Goal: Task Accomplishment & Management: Manage account settings

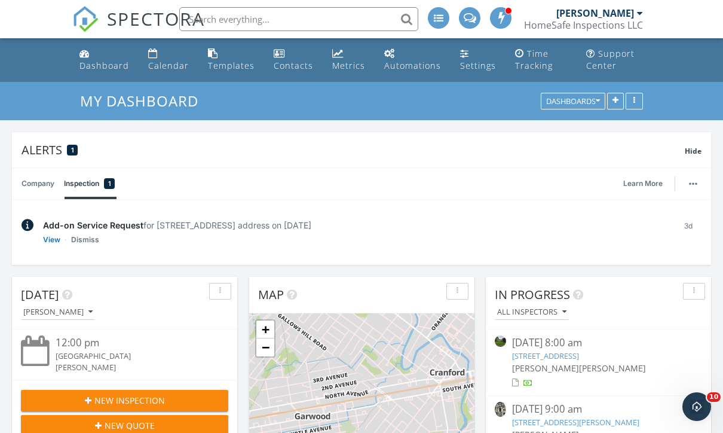
scroll to position [6, 6]
click at [165, 63] on div "Calendar" at bounding box center [168, 65] width 41 height 11
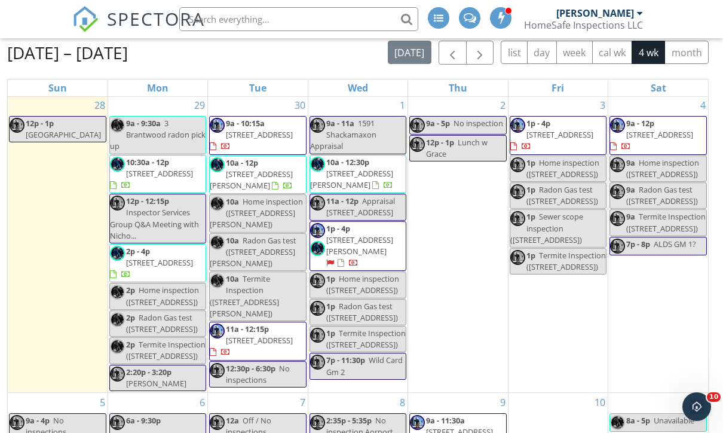
scroll to position [2, 0]
click at [71, 291] on div "28 12p - 1p Tibet museum" at bounding box center [58, 243] width 100 height 296
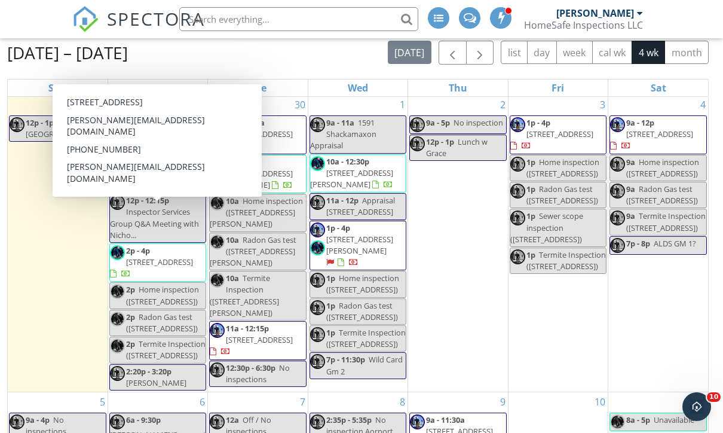
click at [167, 256] on span "120 W 38th St, Bayonne 07002" at bounding box center [159, 261] width 67 height 11
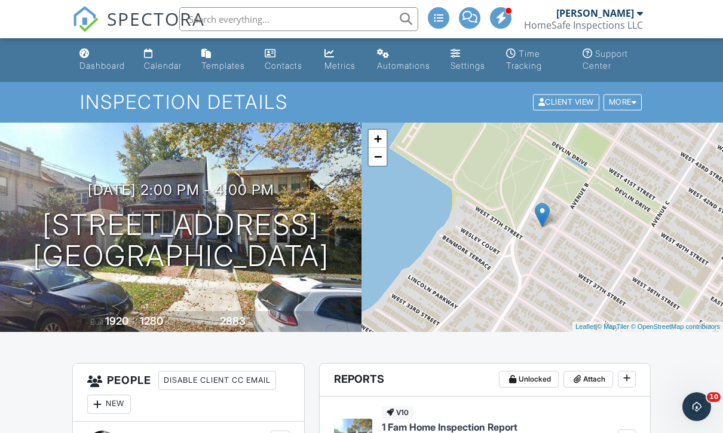
click at [169, 61] on div "Calendar" at bounding box center [163, 65] width 38 height 10
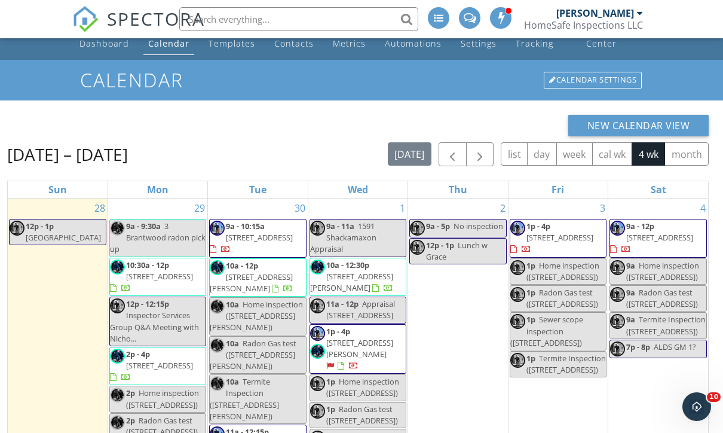
scroll to position [28, 0]
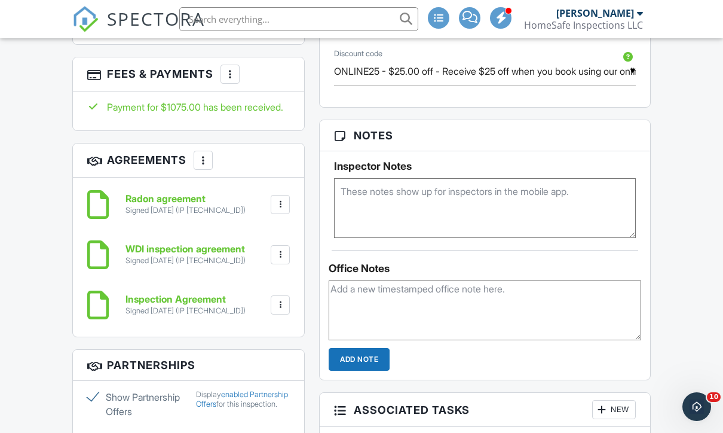
scroll to position [941, 0]
click at [464, 292] on textarea at bounding box center [485, 310] width 313 height 60
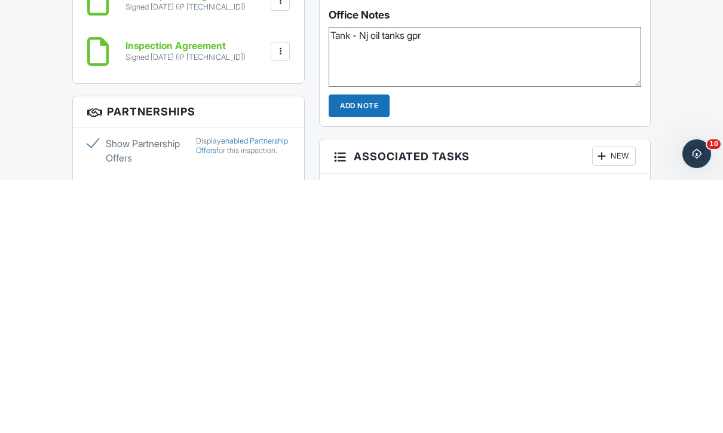
type textarea "Tank - Nj oil tanks gpr"
click at [363, 347] on input "Add Note" at bounding box center [359, 358] width 61 height 23
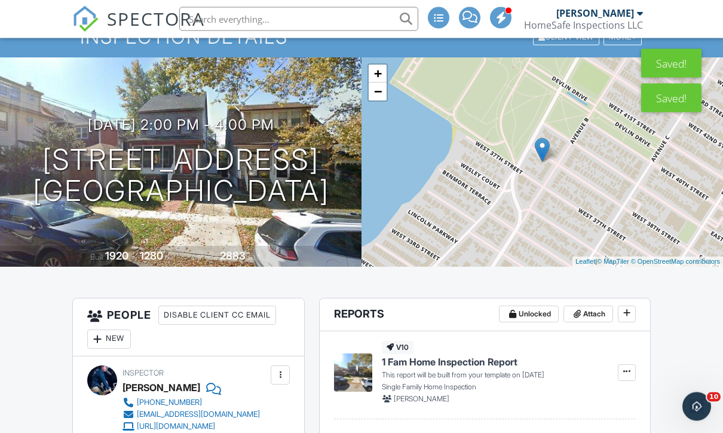
scroll to position [0, 0]
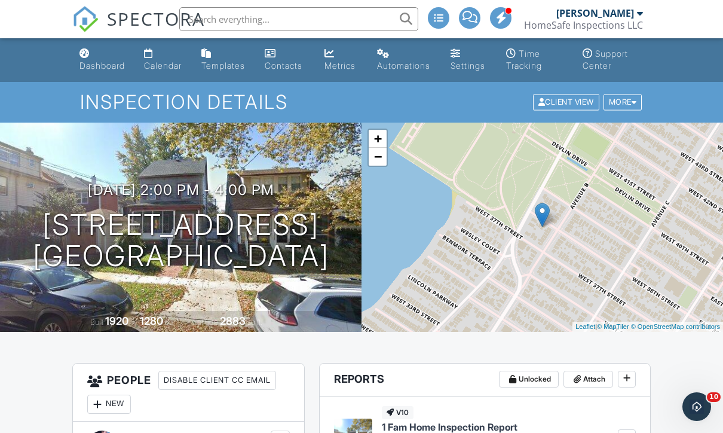
click at [109, 66] on div "Dashboard" at bounding box center [101, 65] width 45 height 10
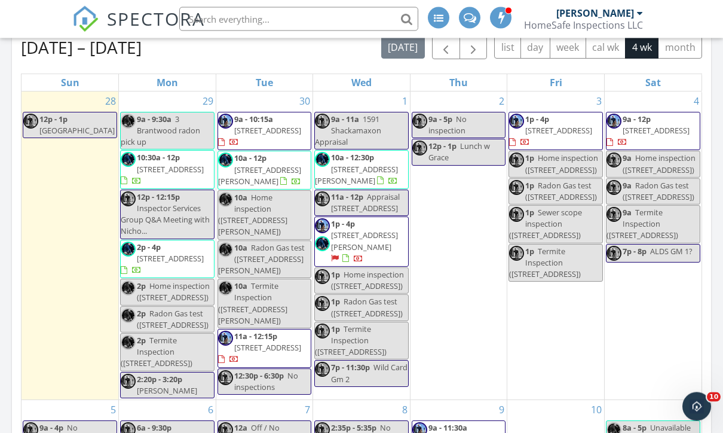
scroll to position [646, 0]
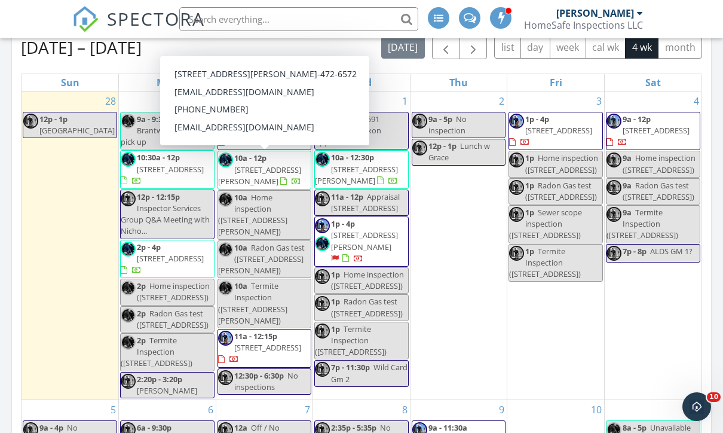
click at [264, 179] on span "18 Buckingham Rd, West Orange 07052" at bounding box center [259, 175] width 83 height 22
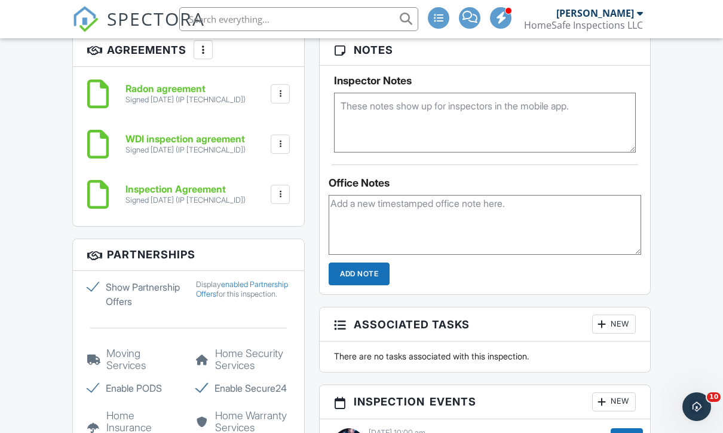
scroll to position [1023, 0]
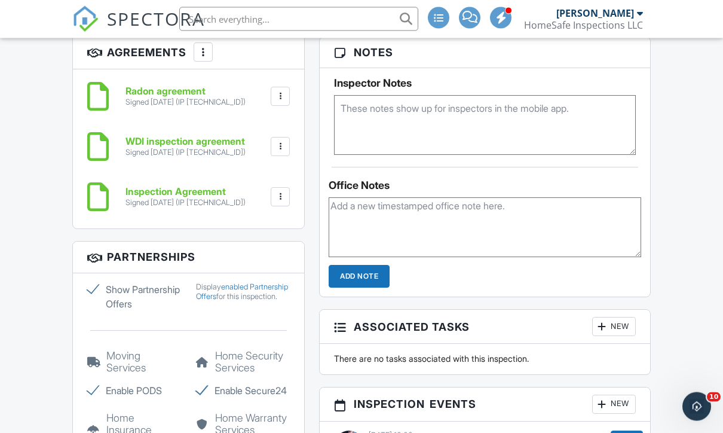
click at [427, 112] on textarea at bounding box center [485, 126] width 302 height 60
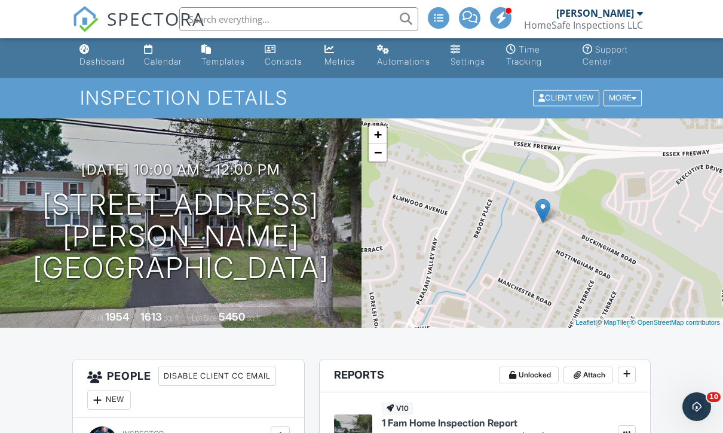
scroll to position [0, 0]
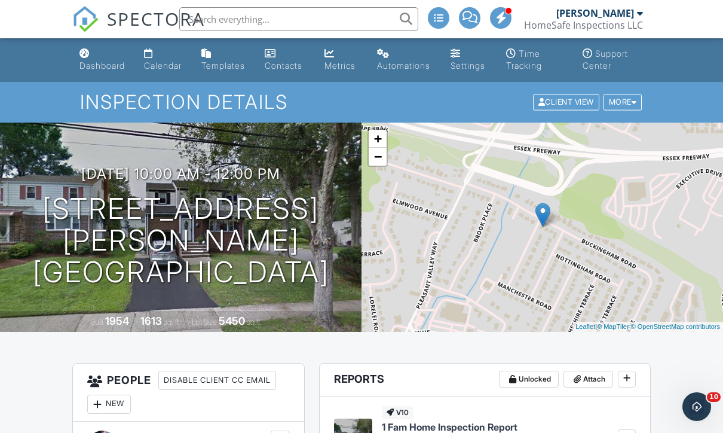
type textarea "Ask if they need oil tank sweep"
click at [159, 63] on div "Calendar" at bounding box center [163, 65] width 38 height 10
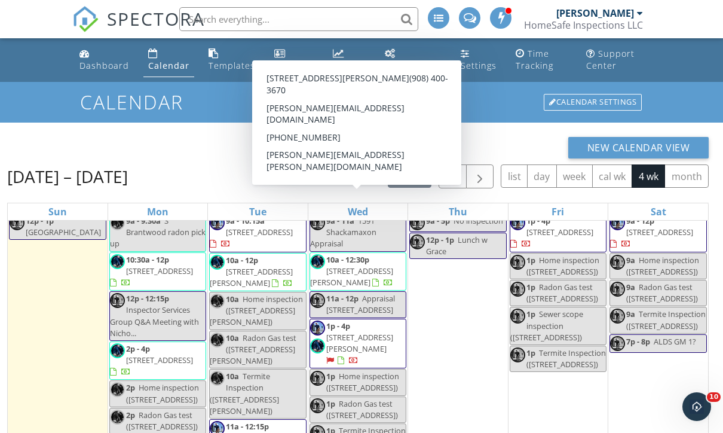
scroll to position [69, 0]
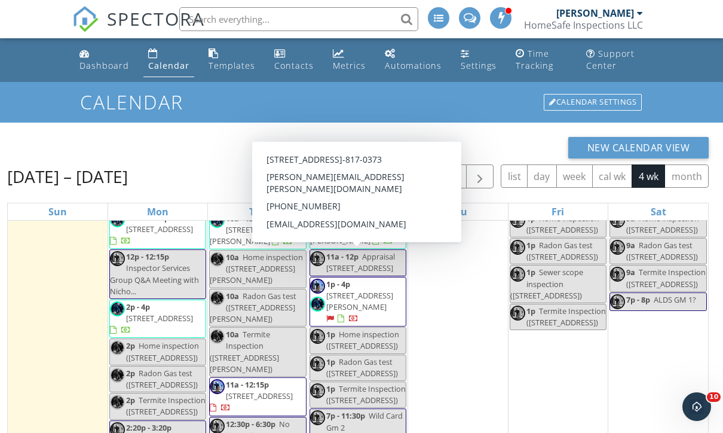
click at [381, 303] on span "234 Seneca Pl, Westfield 07090" at bounding box center [359, 301] width 67 height 22
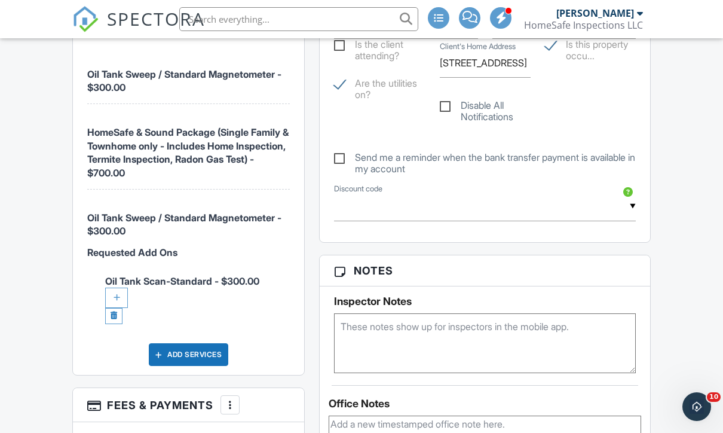
scroll to position [982, 0]
click at [492, 350] on textarea at bounding box center [485, 344] width 302 height 60
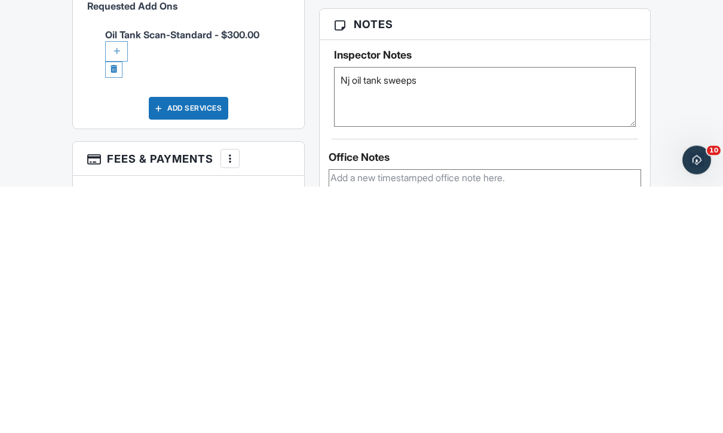
scroll to position [1229, 0]
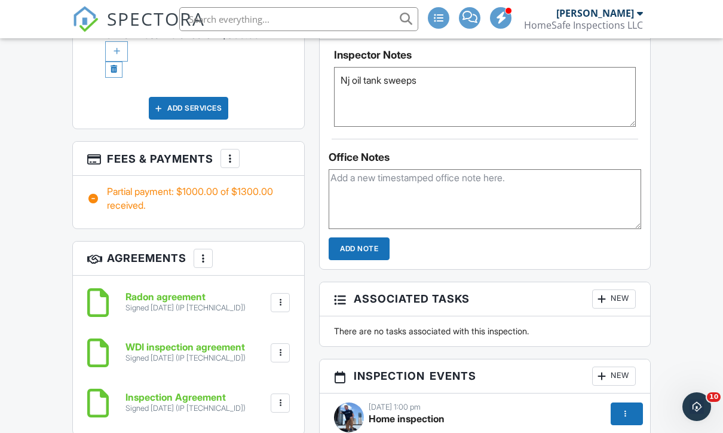
type textarea "Nj oil tank sweeps"
click at [393, 216] on textarea at bounding box center [485, 199] width 313 height 60
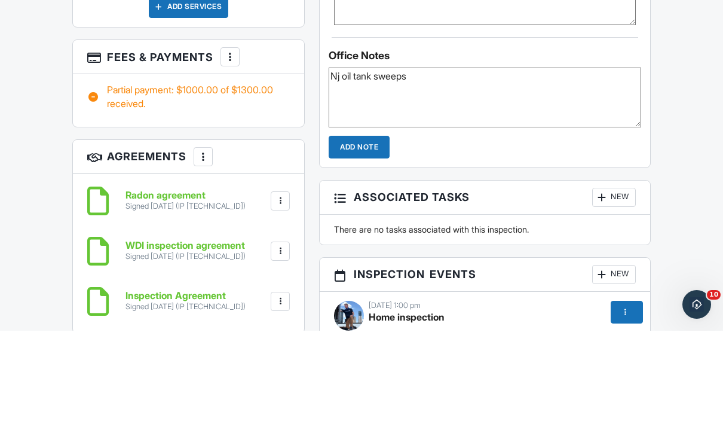
type textarea "Nj oil tank sweeps"
click at [345, 238] on input "Add Note" at bounding box center [359, 249] width 61 height 23
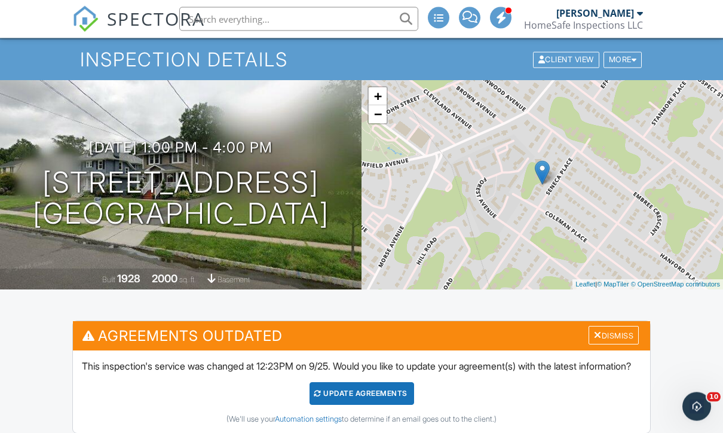
scroll to position [0, 0]
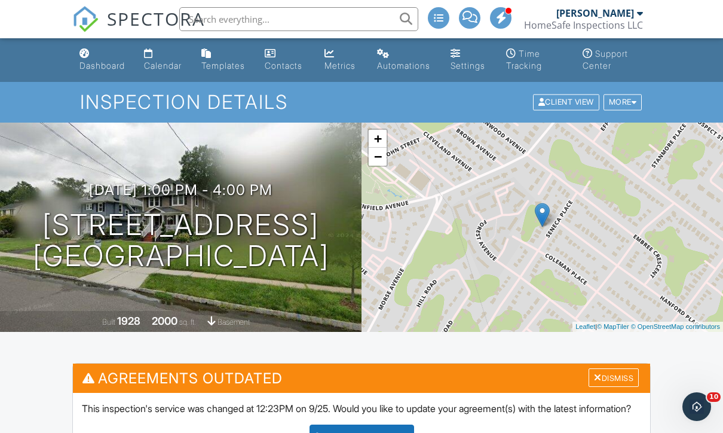
click at [88, 62] on div "Dashboard" at bounding box center [101, 65] width 45 height 10
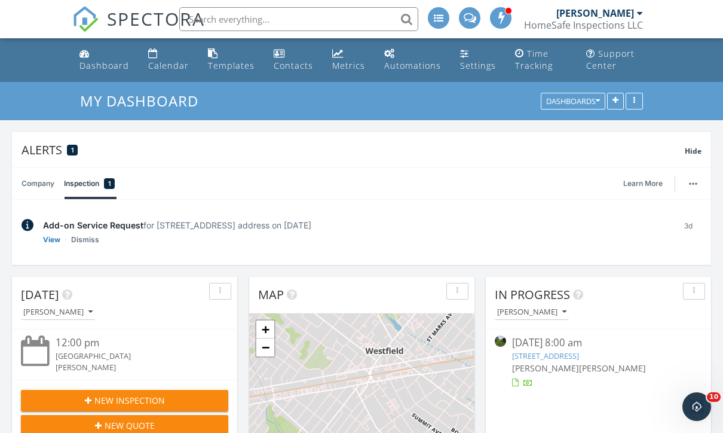
click at [162, 59] on link "Calendar" at bounding box center [168, 60] width 50 height 34
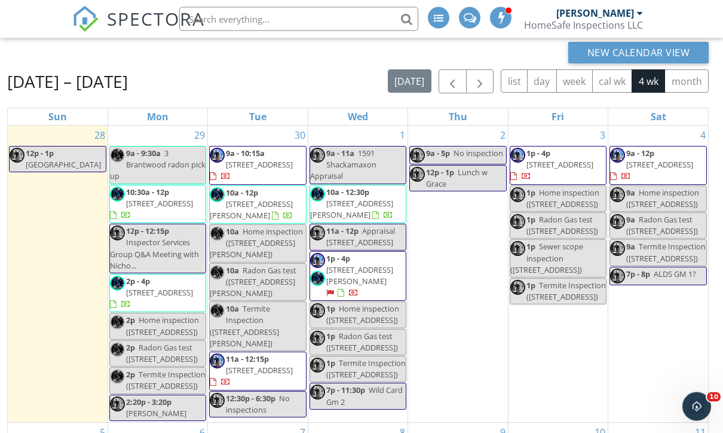
scroll to position [96, 0]
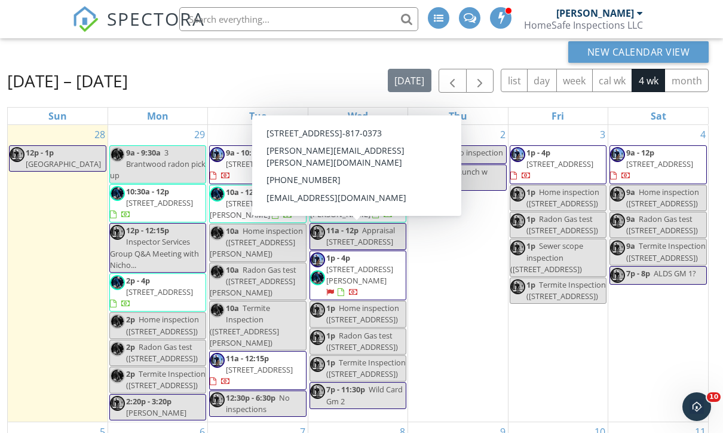
click at [376, 276] on span "[STREET_ADDRESS][PERSON_NAME]" at bounding box center [359, 275] width 67 height 22
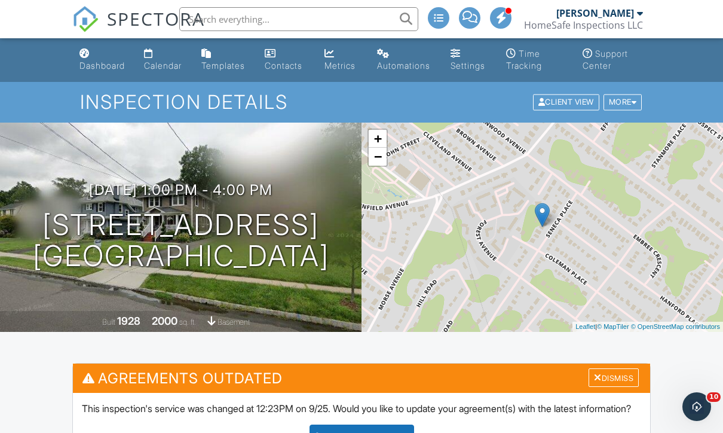
click at [167, 70] on div "Calendar" at bounding box center [163, 65] width 38 height 10
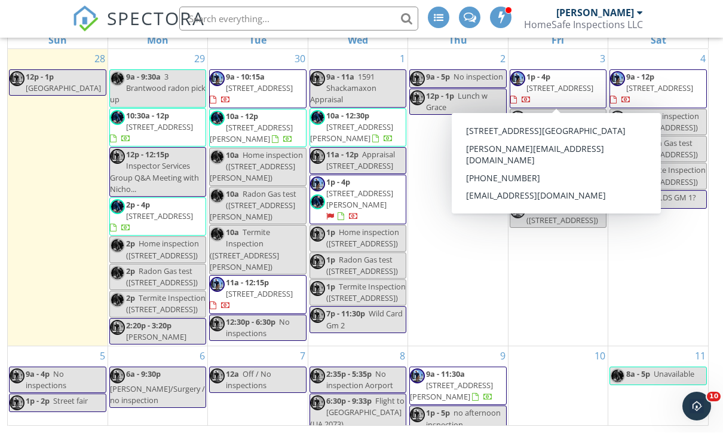
click at [559, 88] on span "[STREET_ADDRESS]" at bounding box center [559, 88] width 67 height 11
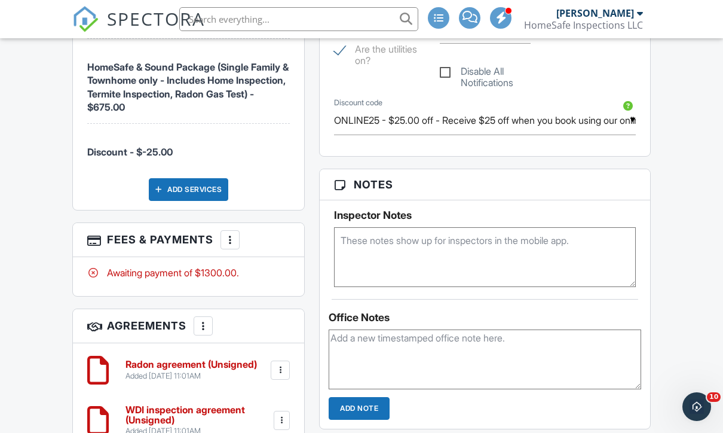
scroll to position [897, 0]
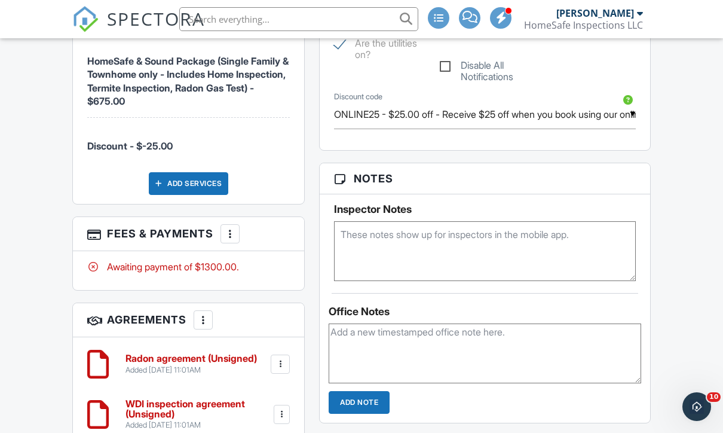
click at [504, 344] on textarea at bounding box center [485, 353] width 313 height 60
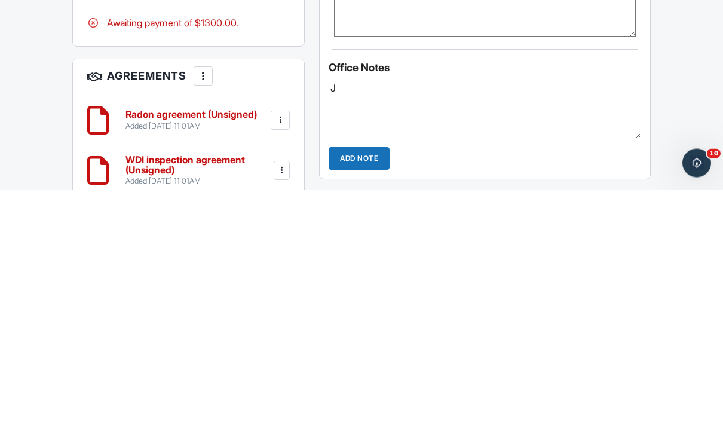
type textarea "J"
type textarea "Nj oil tank sweeps"
click at [375, 391] on input "Add Note" at bounding box center [359, 402] width 61 height 23
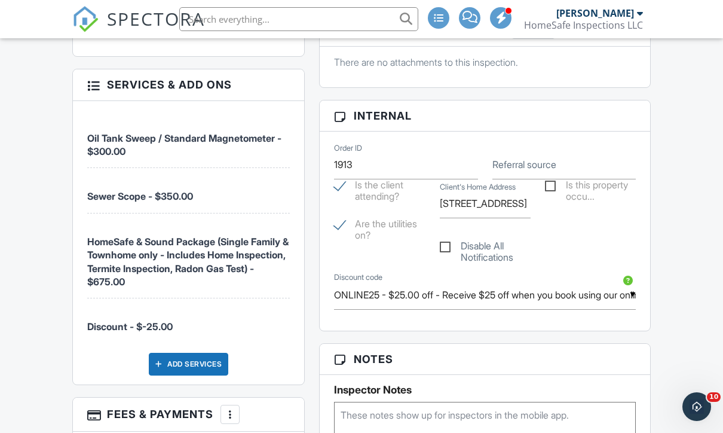
scroll to position [0, 0]
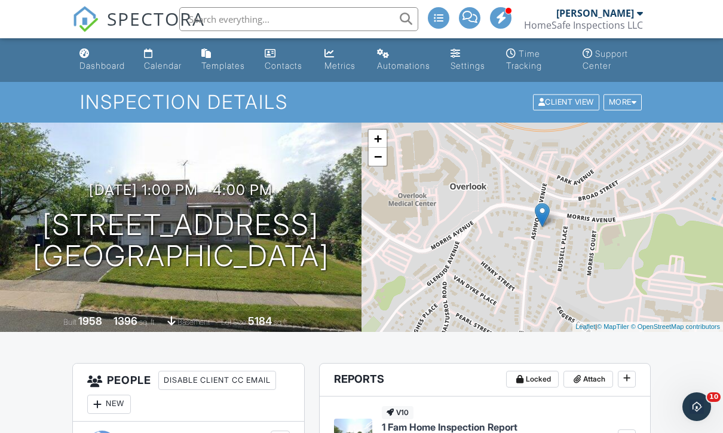
click at [163, 75] on link "Calendar" at bounding box center [163, 60] width 48 height 34
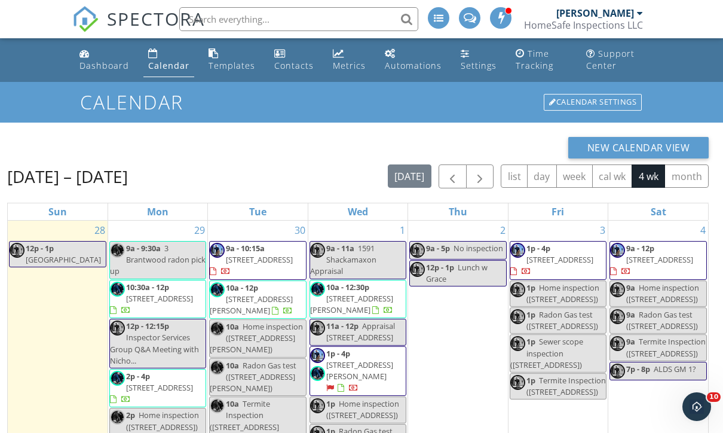
scroll to position [23, 0]
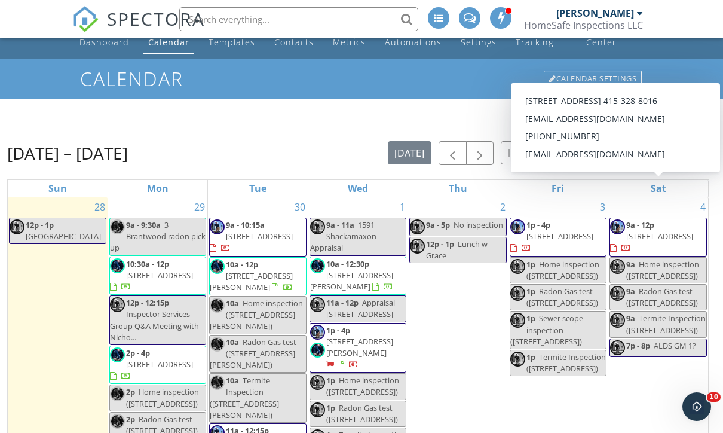
click at [635, 241] on span "56 Hartlander St, East Brunswick 08816" at bounding box center [659, 236] width 67 height 11
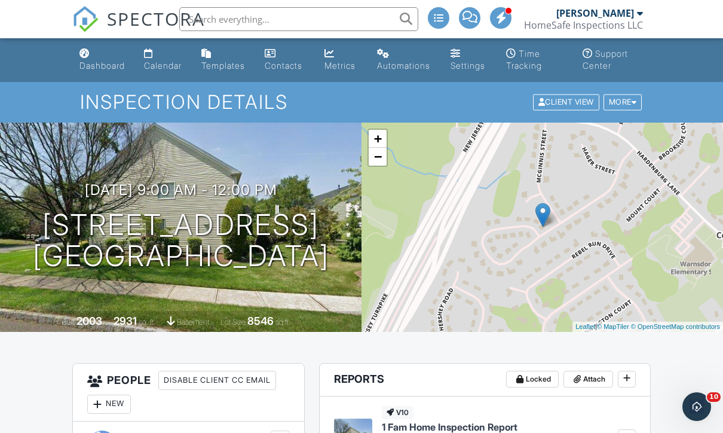
click at [102, 71] on div "Dashboard" at bounding box center [101, 65] width 45 height 10
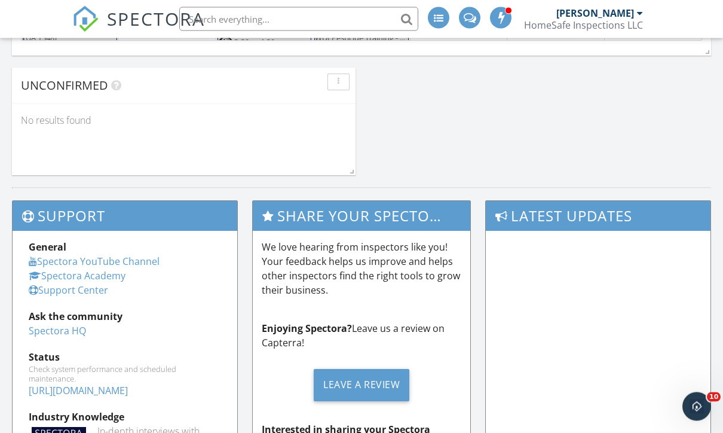
scroll to position [1326, 724]
